Goal: Task Accomplishment & Management: Manage account settings

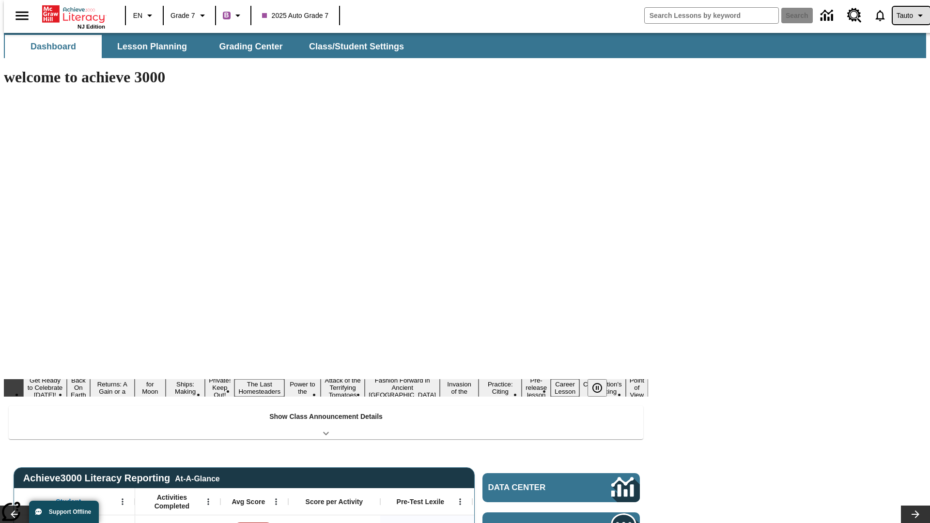
click at [907, 16] on span "Tauto" at bounding box center [905, 16] width 16 height 10
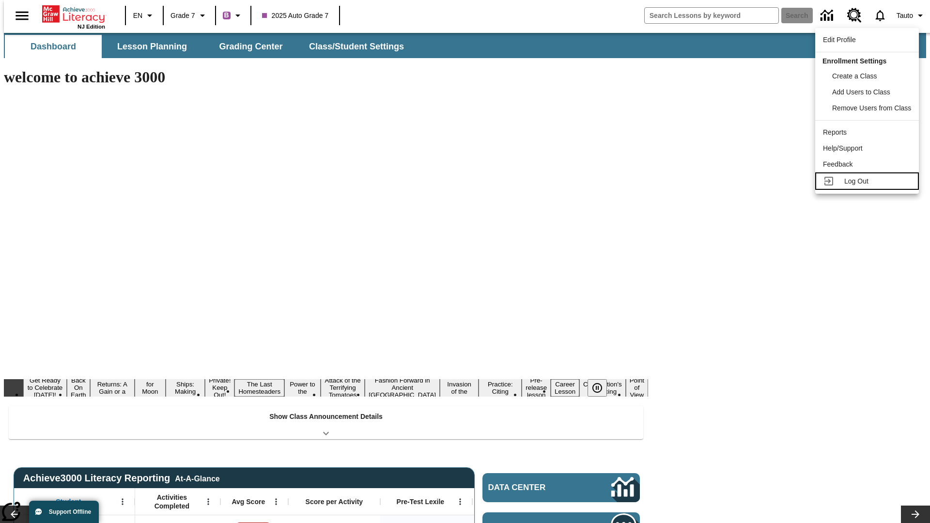
click at [869, 181] on span "Log Out" at bounding box center [857, 181] width 24 height 8
